Goal: Transaction & Acquisition: Purchase product/service

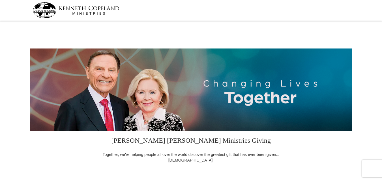
select select "OK"
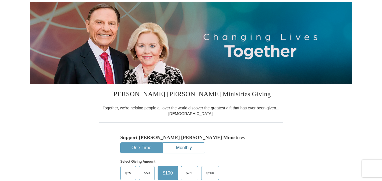
scroll to position [57, 0]
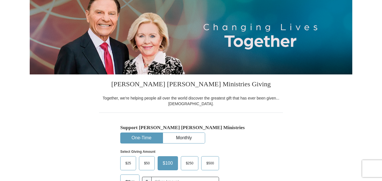
click at [138, 140] on button "One-Time" at bounding box center [141, 138] width 42 height 10
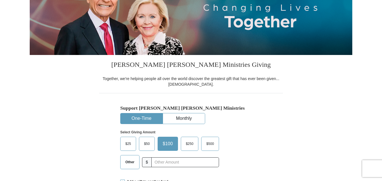
scroll to position [85, 0]
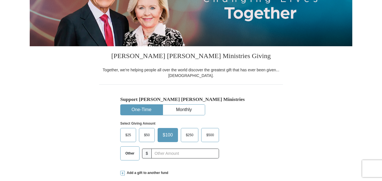
click at [130, 154] on span "Other" at bounding box center [129, 154] width 15 height 8
click at [0, 0] on input "Other" at bounding box center [0, 0] width 0 height 0
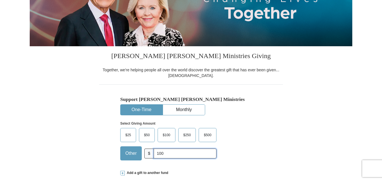
type input "100"
click at [281, 152] on div "Support [PERSON_NAME] [PERSON_NAME] Ministries One-Time Monthly Select Giving A…" at bounding box center [191, 125] width 184 height 81
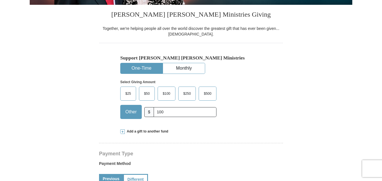
scroll to position [141, 0]
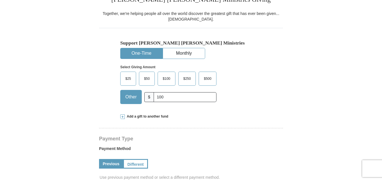
click at [123, 118] on span at bounding box center [122, 117] width 5 height 5
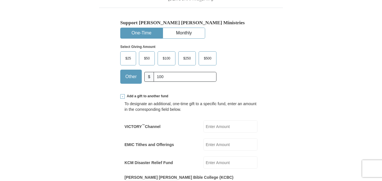
scroll to position [198, 0]
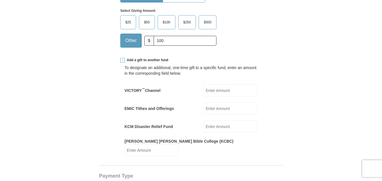
click at [213, 127] on input "KCM Disaster Relief Fund" at bounding box center [230, 127] width 54 height 12
type input "20"
drag, startPoint x: 270, startPoint y: 106, endPoint x: 282, endPoint y: 109, distance: 12.2
click at [210, 90] on input "VICTORY ™ Channel" at bounding box center [230, 91] width 54 height 12
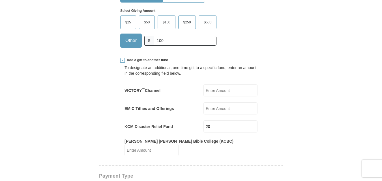
type input "20"
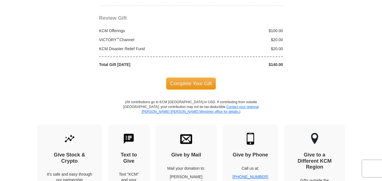
scroll to position [622, 0]
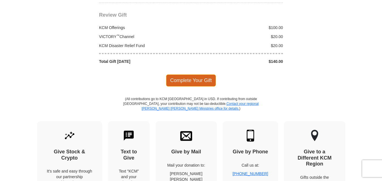
click at [193, 76] on span "Complete Your Gift" at bounding box center [191, 81] width 50 height 12
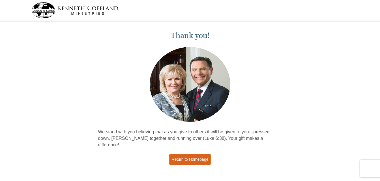
click at [198, 154] on link "Return to Homepage" at bounding box center [190, 159] width 42 height 11
